Goal: Navigation & Orientation: Find specific page/section

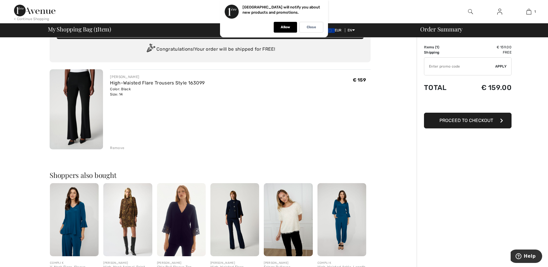
scroll to position [29, 0]
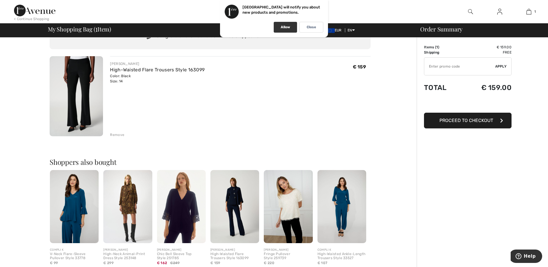
click at [286, 27] on p "Allow" at bounding box center [285, 27] width 9 height 4
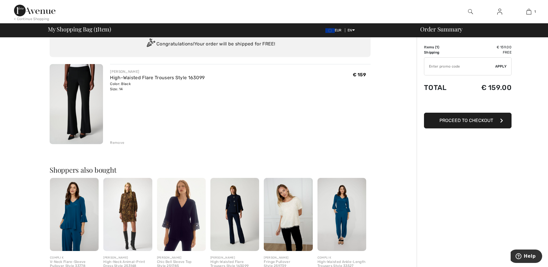
scroll to position [0, 0]
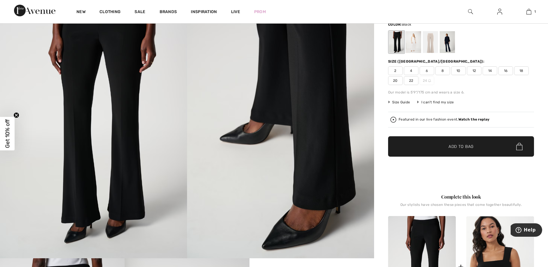
scroll to position [4, 0]
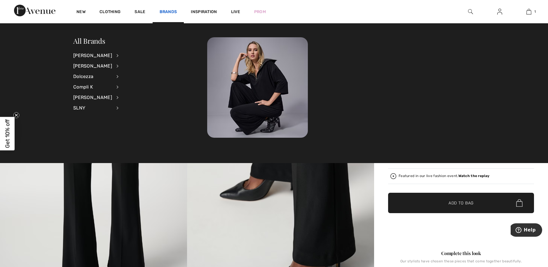
click at [164, 13] on link "Brands" at bounding box center [168, 12] width 17 height 6
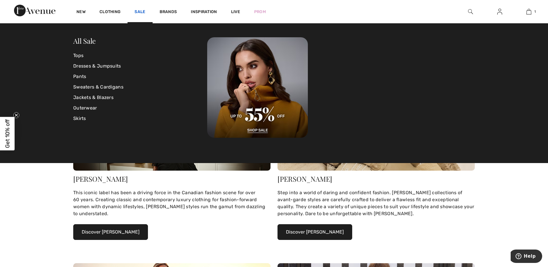
click at [140, 12] on link "Sale" at bounding box center [139, 12] width 11 height 6
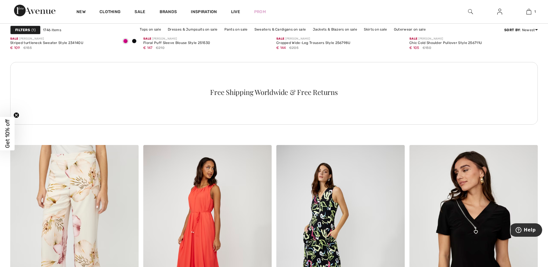
scroll to position [904, 0]
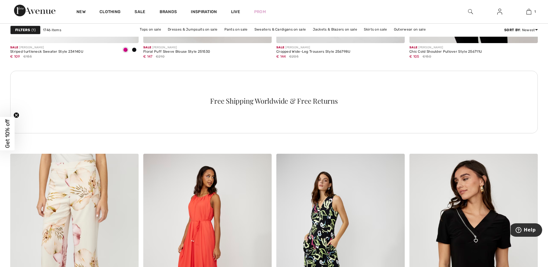
click at [468, 10] on img at bounding box center [470, 11] width 5 height 7
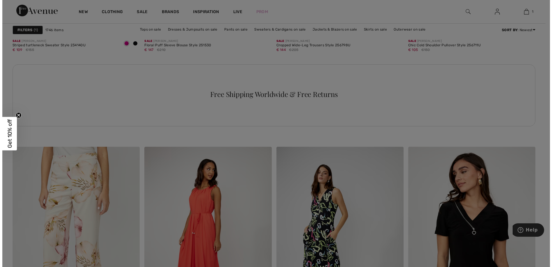
scroll to position [909, 0]
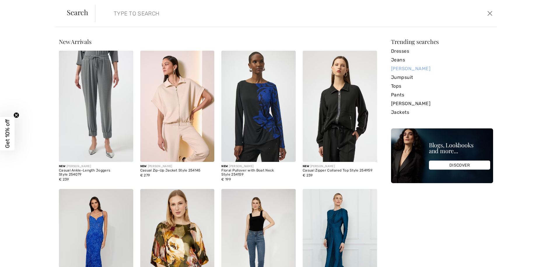
click at [406, 68] on link "[PERSON_NAME]" at bounding box center [442, 68] width 102 height 9
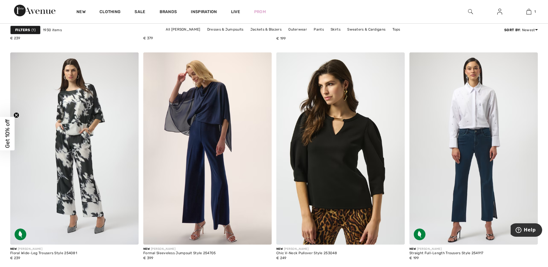
scroll to position [554, 0]
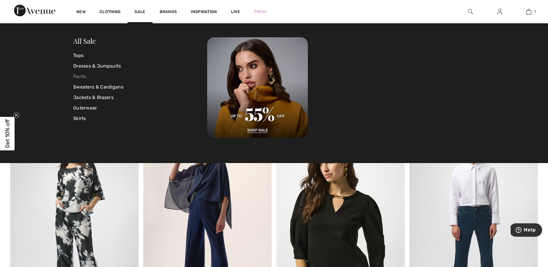
click at [78, 75] on link "Pants" at bounding box center [140, 76] width 134 height 10
